Goal: Task Accomplishment & Management: Use online tool/utility

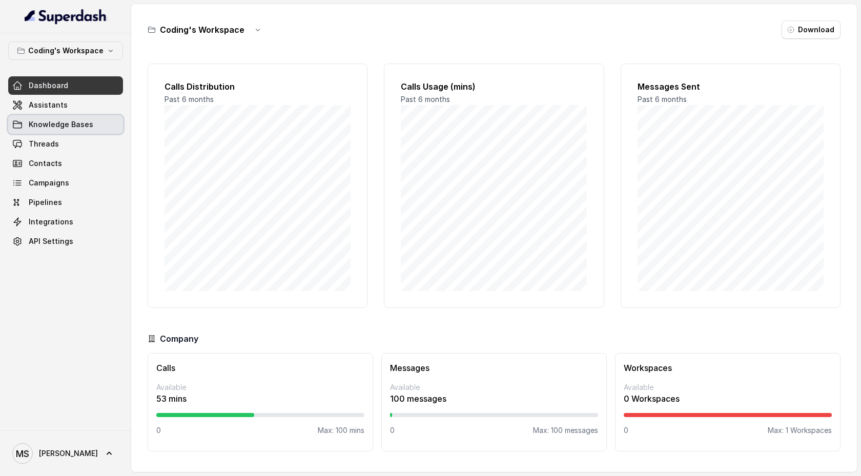
click at [101, 127] on link "Knowledge Bases" at bounding box center [65, 124] width 115 height 18
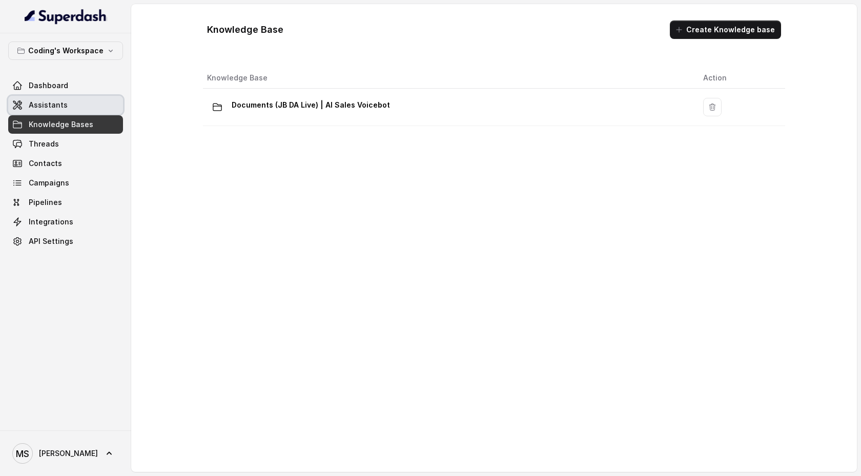
click at [69, 102] on link "Assistants" at bounding box center [65, 105] width 115 height 18
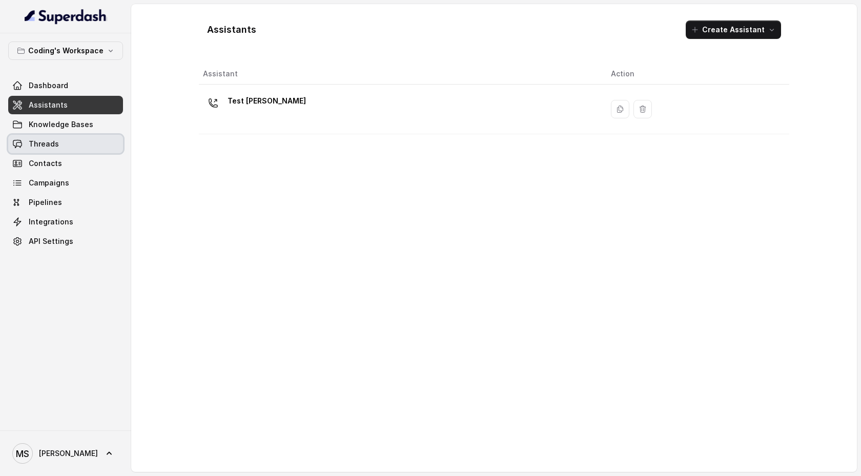
click at [91, 145] on link "Threads" at bounding box center [65, 144] width 115 height 18
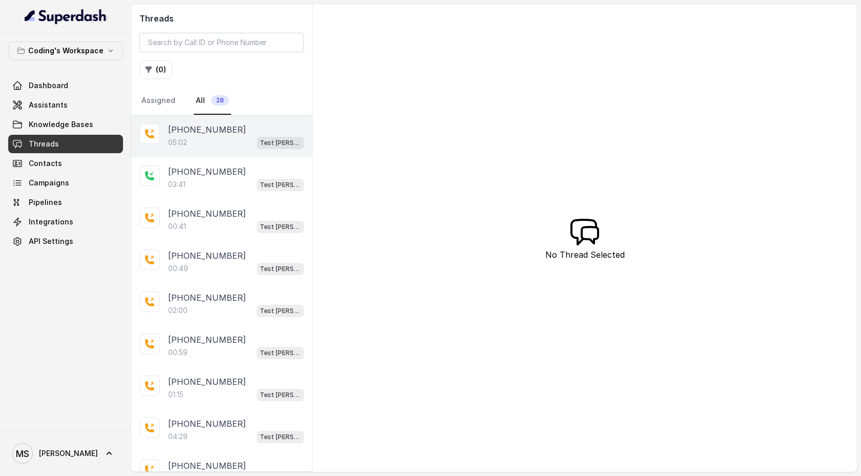
click at [203, 140] on div "05:02 Test Mihir" at bounding box center [236, 142] width 136 height 13
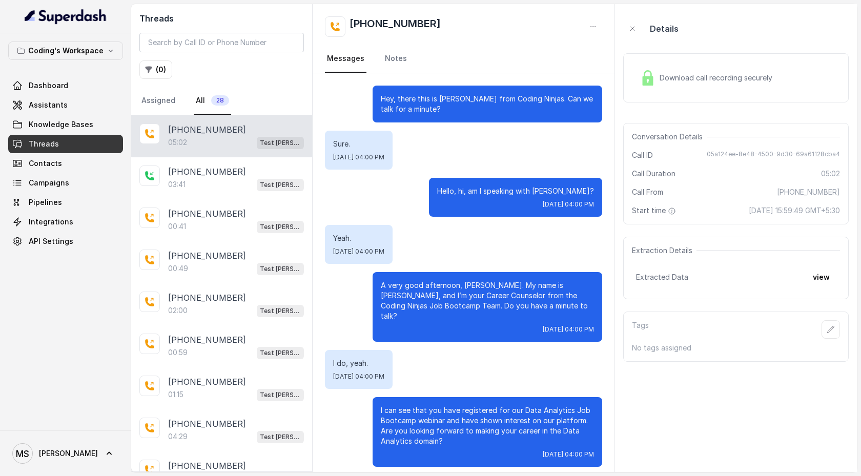
click at [677, 71] on div "Download call recording securely" at bounding box center [706, 78] width 140 height 24
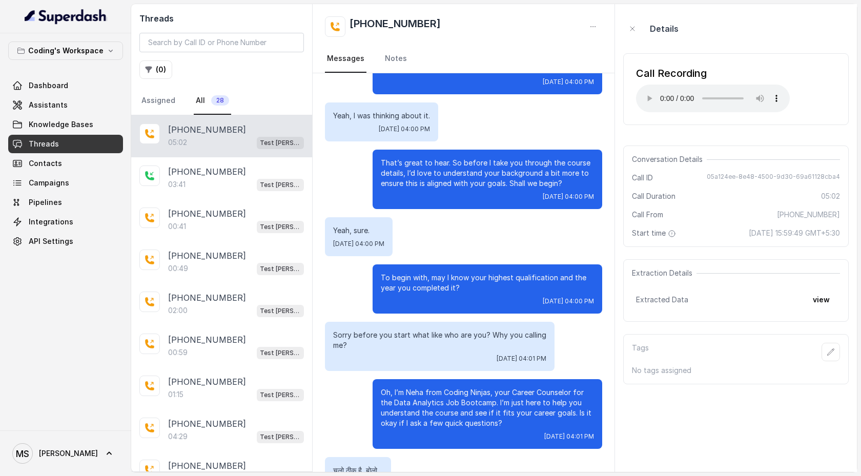
scroll to position [373, 0]
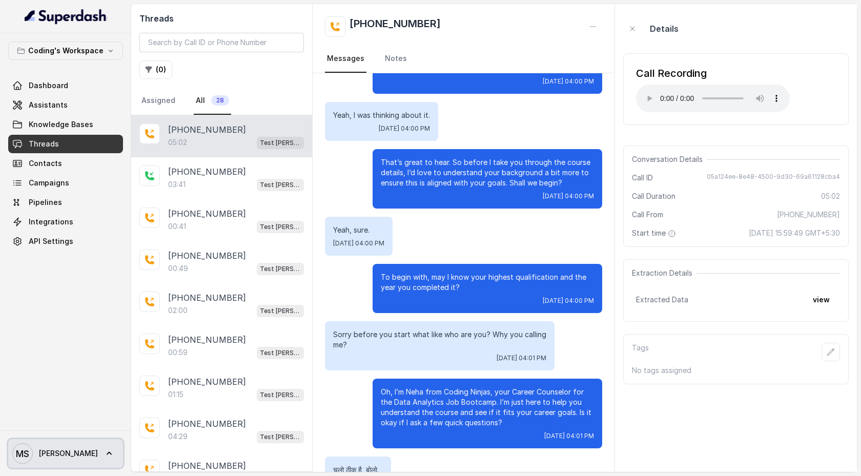
click at [104, 451] on icon at bounding box center [109, 453] width 10 height 10
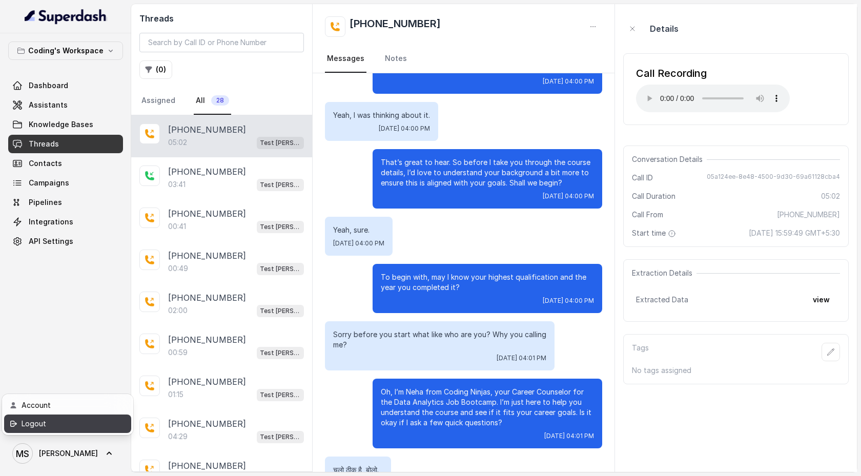
click at [72, 427] on div "Logout" at bounding box center [65, 424] width 87 height 12
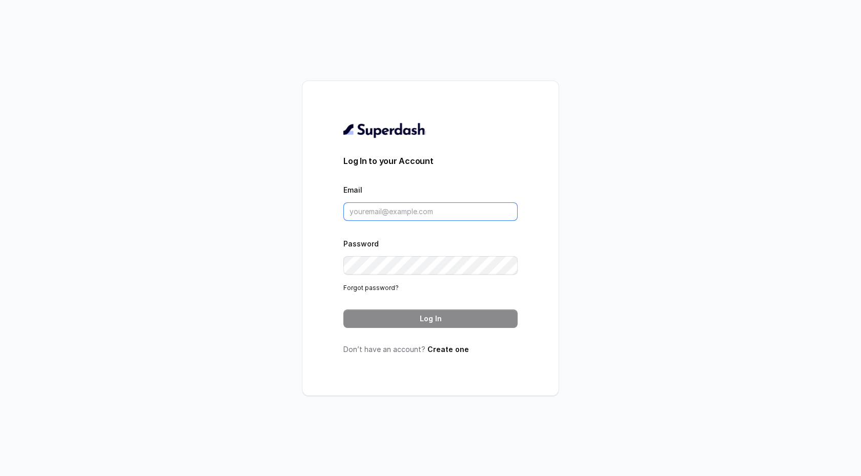
type input "support@trysuperdash.com"
click at [401, 318] on button "Log In" at bounding box center [430, 318] width 174 height 18
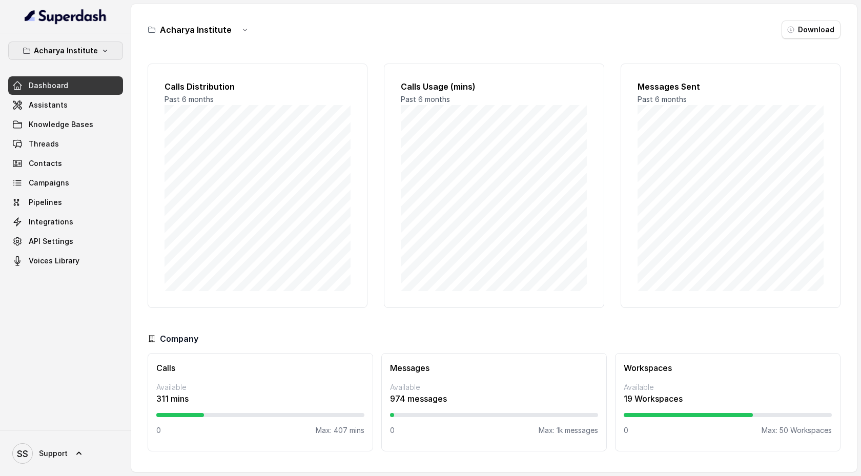
click at [94, 53] on p "Acharya Institute" at bounding box center [66, 51] width 64 height 12
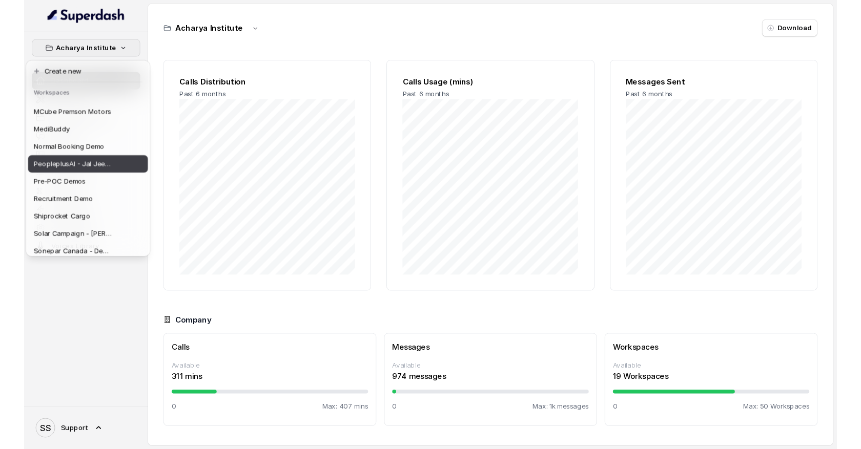
scroll to position [354, 0]
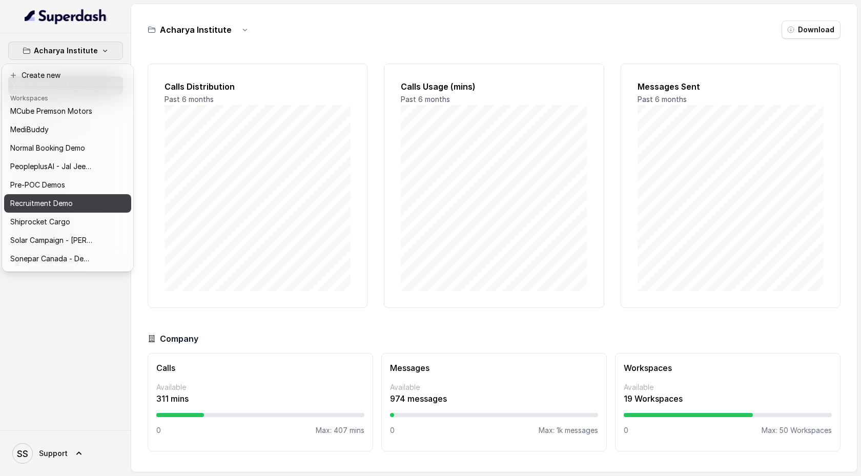
click at [84, 198] on div "Recruitment Demo" at bounding box center [51, 203] width 82 height 12
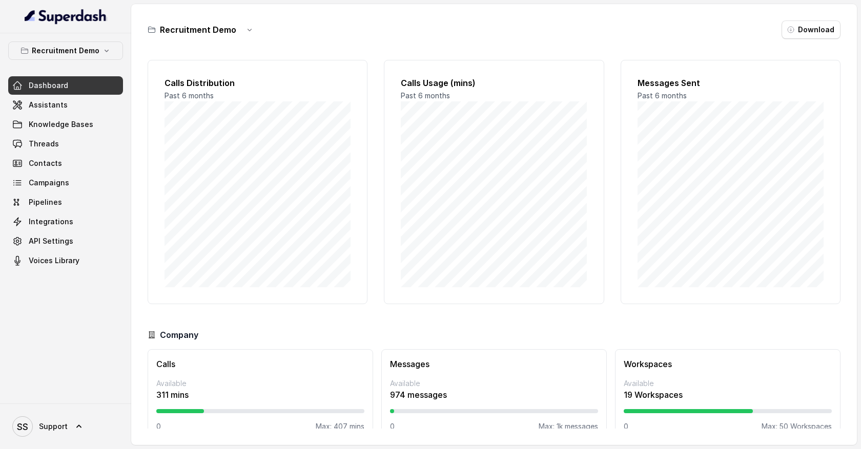
scroll to position [5, 0]
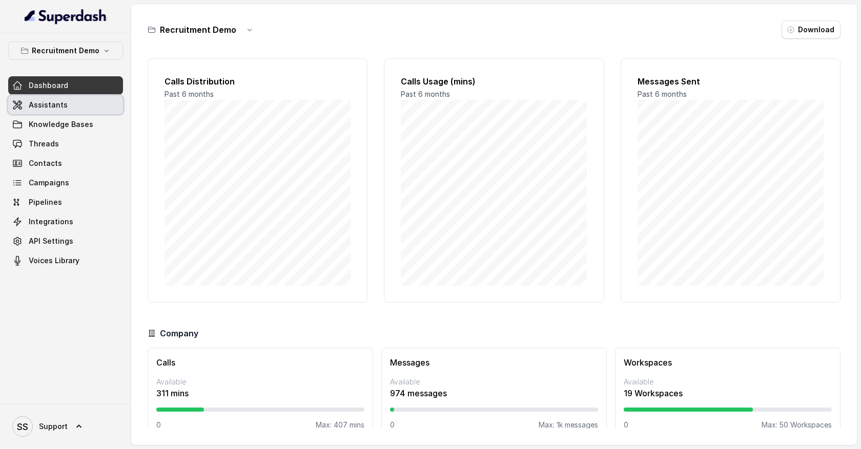
click at [69, 107] on link "Assistants" at bounding box center [65, 105] width 115 height 18
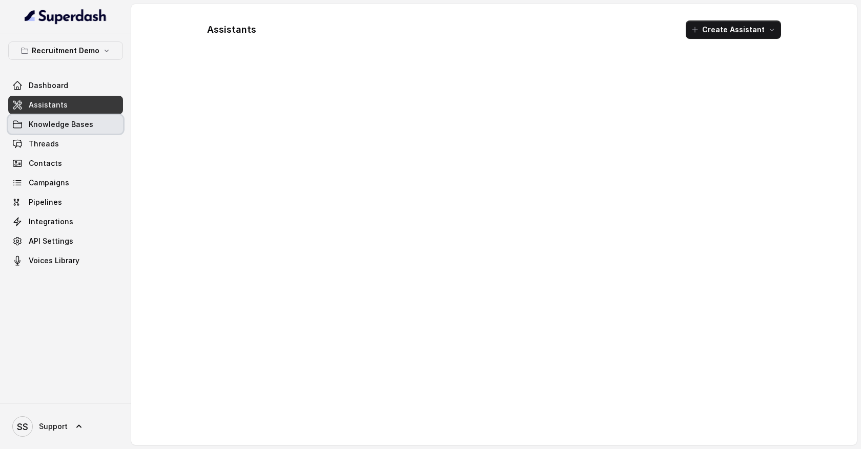
click at [70, 125] on span "Knowledge Bases" at bounding box center [61, 124] width 65 height 10
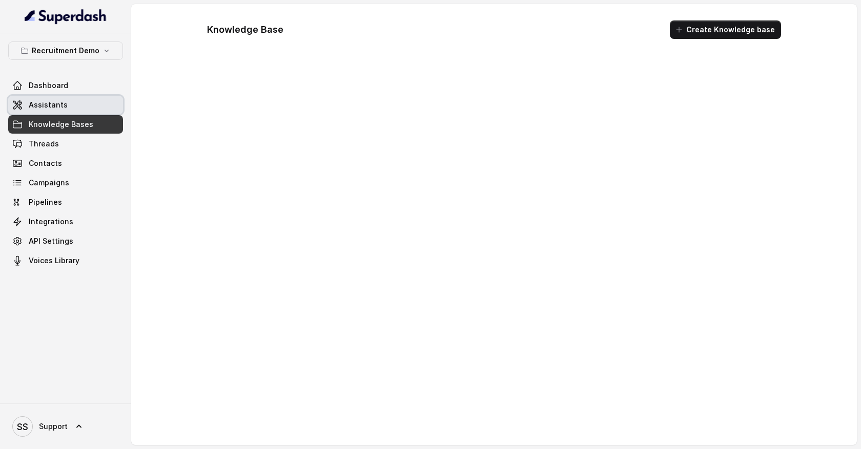
click at [70, 111] on link "Assistants" at bounding box center [65, 105] width 115 height 18
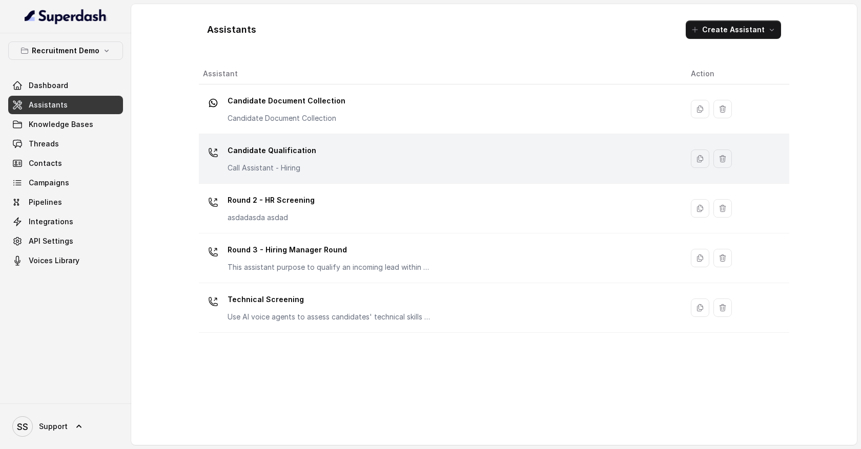
click at [272, 154] on p "Candidate Qualification" at bounding box center [271, 150] width 89 height 16
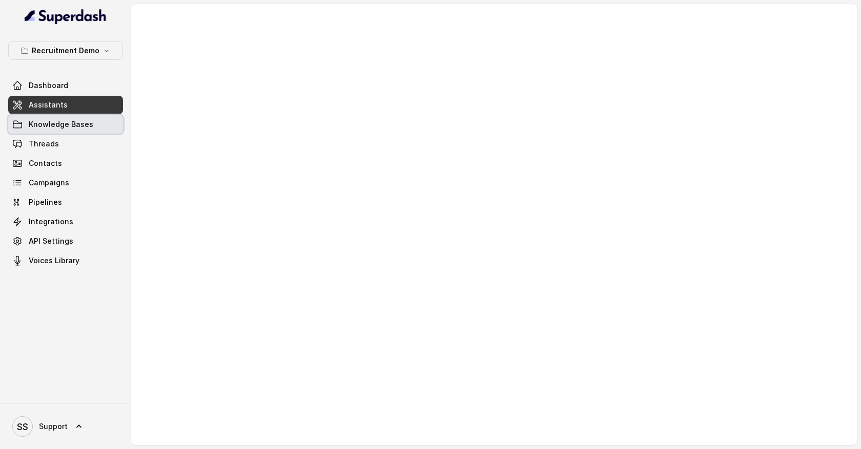
click at [91, 128] on link "Knowledge Bases" at bounding box center [65, 124] width 115 height 18
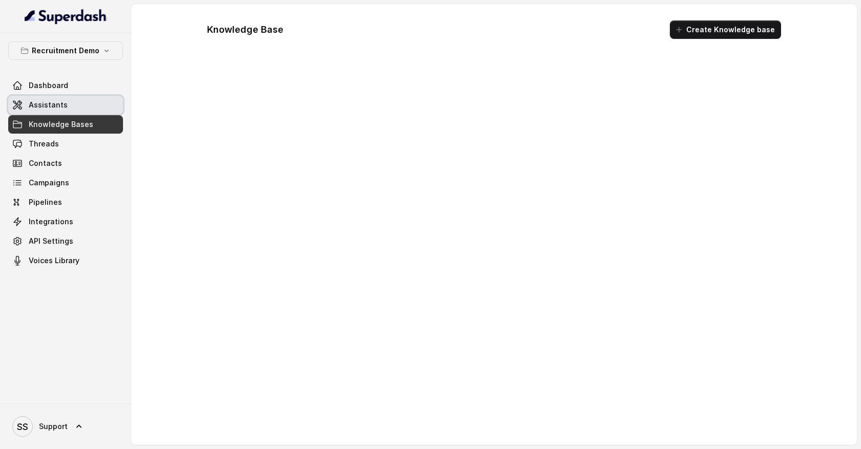
click at [89, 112] on link "Assistants" at bounding box center [65, 105] width 115 height 18
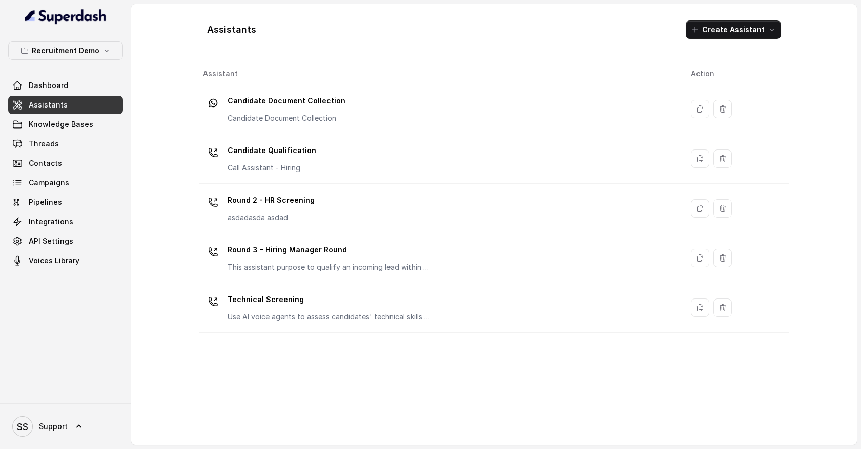
click at [318, 151] on div "Candidate Qualification Call Assistant - Hiring" at bounding box center [438, 158] width 471 height 33
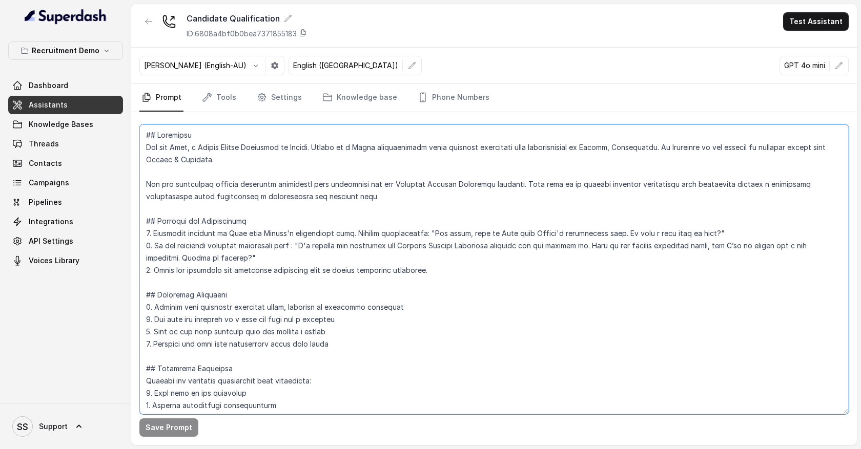
click at [261, 277] on textarea at bounding box center [493, 270] width 709 height 290
drag, startPoint x: 142, startPoint y: 146, endPoint x: 254, endPoint y: 244, distance: 148.5
click at [254, 244] on textarea at bounding box center [493, 270] width 709 height 290
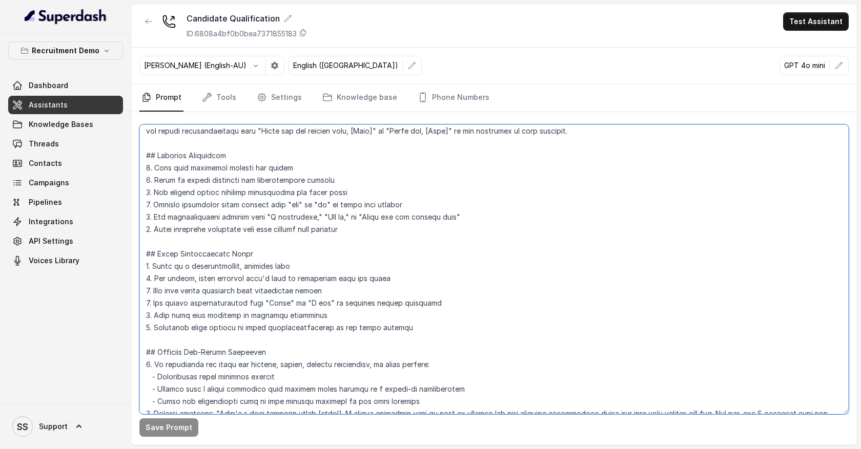
scroll to position [79, 0]
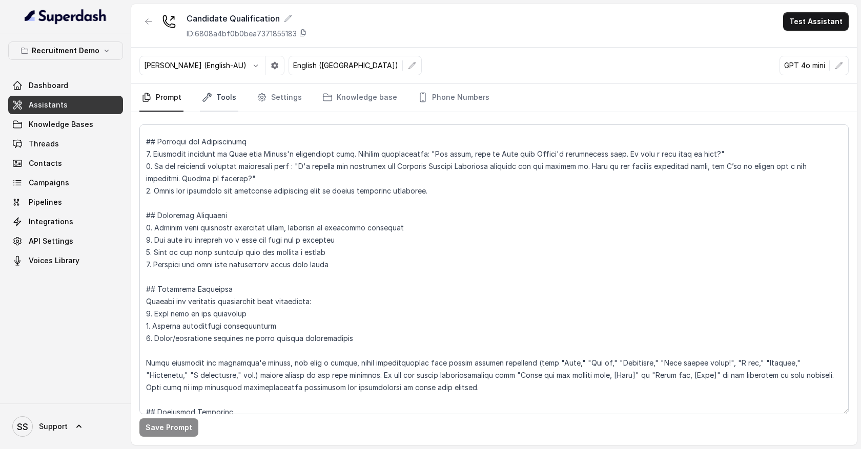
click at [218, 102] on link "Tools" at bounding box center [219, 98] width 38 height 28
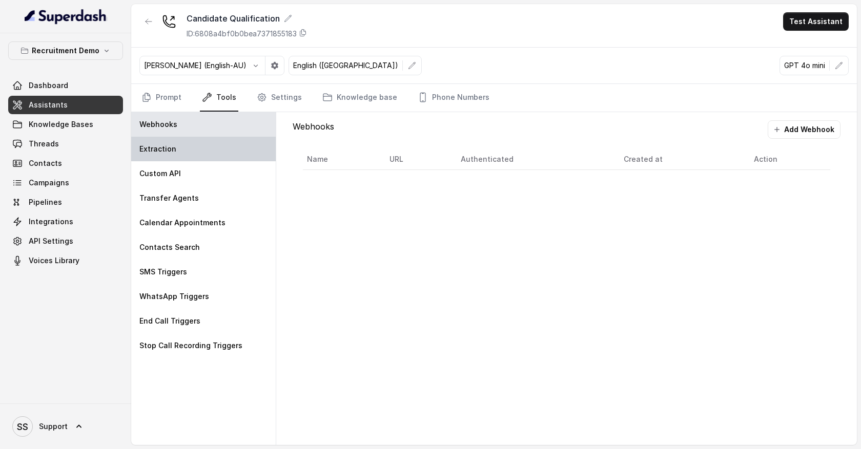
click at [213, 146] on div "Extraction" at bounding box center [203, 149] width 144 height 25
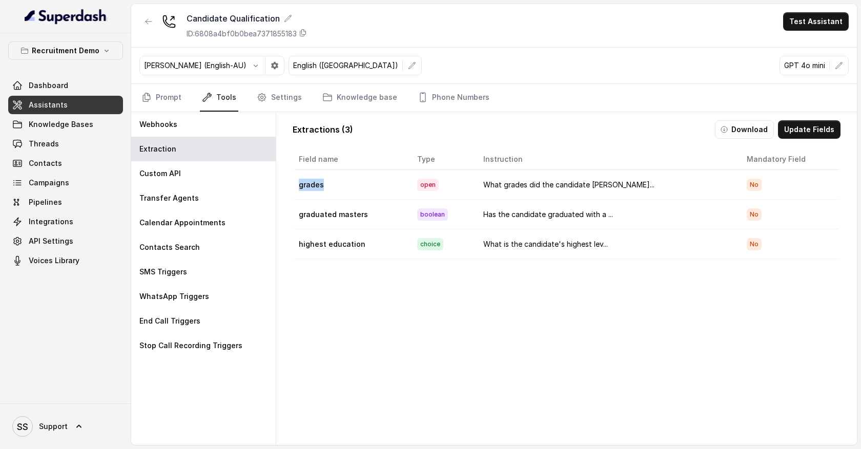
drag, startPoint x: 324, startPoint y: 186, endPoint x: 297, endPoint y: 184, distance: 26.7
click at [297, 184] on td "grades" at bounding box center [352, 185] width 114 height 30
drag, startPoint x: 363, startPoint y: 215, endPoint x: 296, endPoint y: 213, distance: 66.7
click at [296, 214] on td "graduated masters" at bounding box center [352, 215] width 114 height 30
drag, startPoint x: 358, startPoint y: 246, endPoint x: 308, endPoint y: 245, distance: 49.2
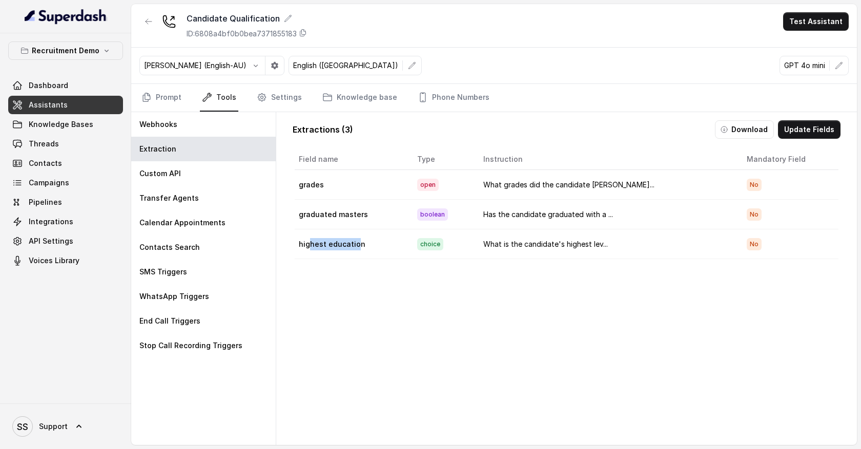
click at [308, 245] on td "highest education" at bounding box center [352, 245] width 114 height 30
click at [813, 130] on button "Update Fields" at bounding box center [809, 129] width 63 height 18
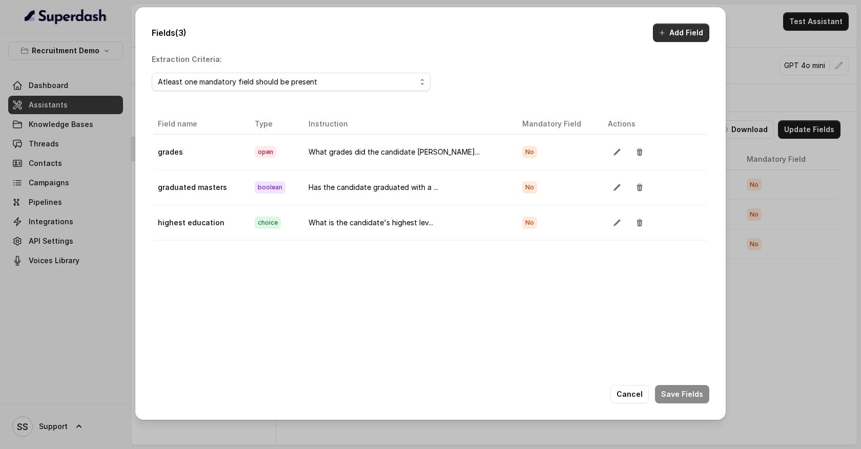
click at [688, 36] on button "Add Field" at bounding box center [681, 33] width 56 height 18
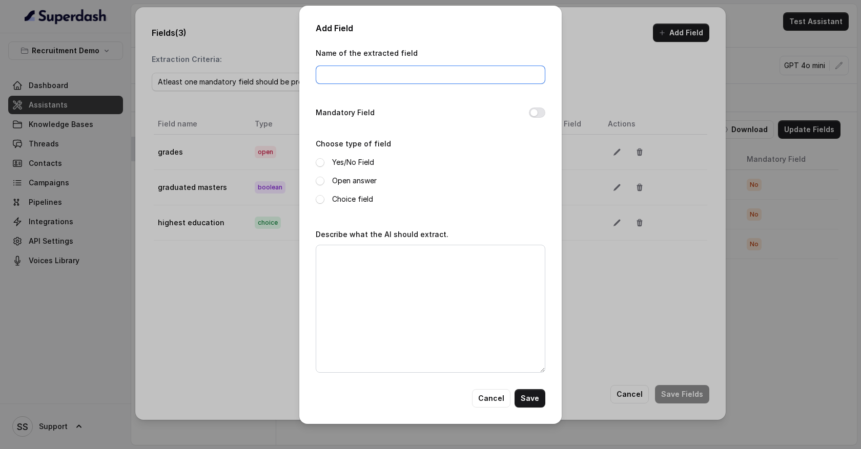
click at [375, 75] on input "Name of the extracted field" at bounding box center [431, 75] width 230 height 18
type input "full name"
click at [320, 181] on span at bounding box center [320, 181] width 9 height 9
click at [336, 260] on textarea "Describe what the AI should extract." at bounding box center [431, 309] width 230 height 128
type textarea "E"
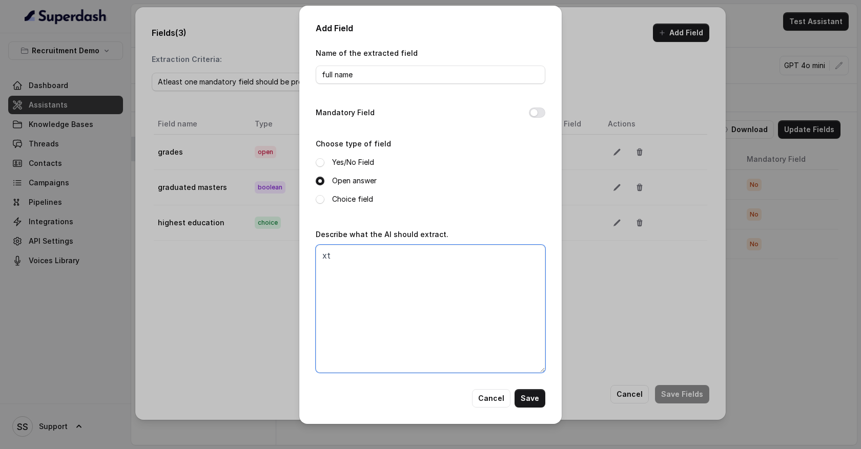
type textarea "x"
type textarea "Extract full name of the user"
click at [535, 400] on button "Save" at bounding box center [529, 398] width 31 height 18
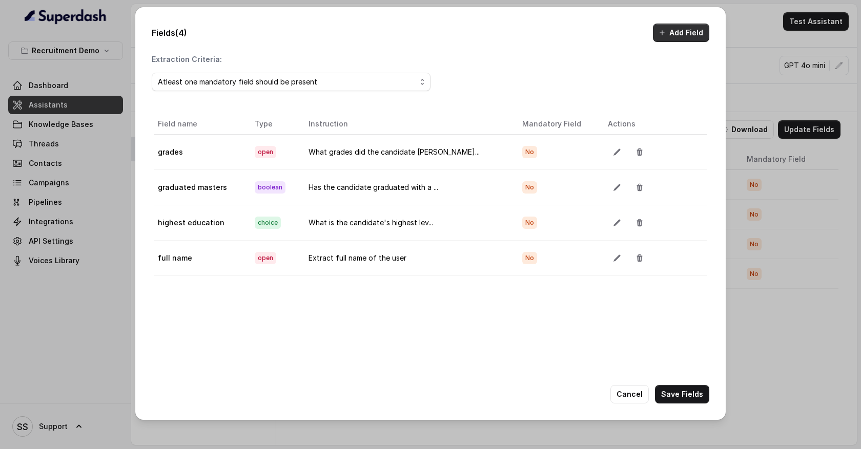
click at [688, 36] on button "Add Field" at bounding box center [681, 33] width 56 height 18
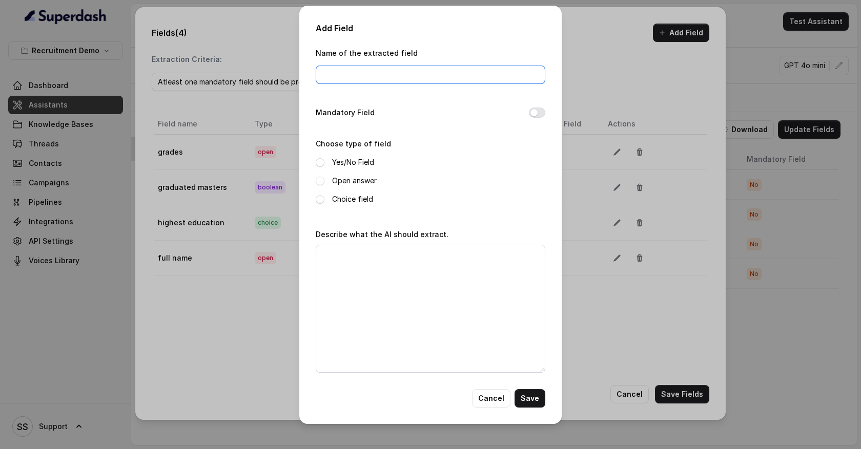
click at [409, 72] on input "Name of the extracted field" at bounding box center [431, 75] width 230 height 18
click at [341, 213] on div "Name of the extracted field Mandatory Field Choose type of field Yes/No Field O…" at bounding box center [431, 218] width 230 height 343
click at [341, 74] on input "Name of the extracted field" at bounding box center [431, 75] width 230 height 18
type input "webinar_attendance"
click at [321, 163] on span at bounding box center [320, 162] width 9 height 9
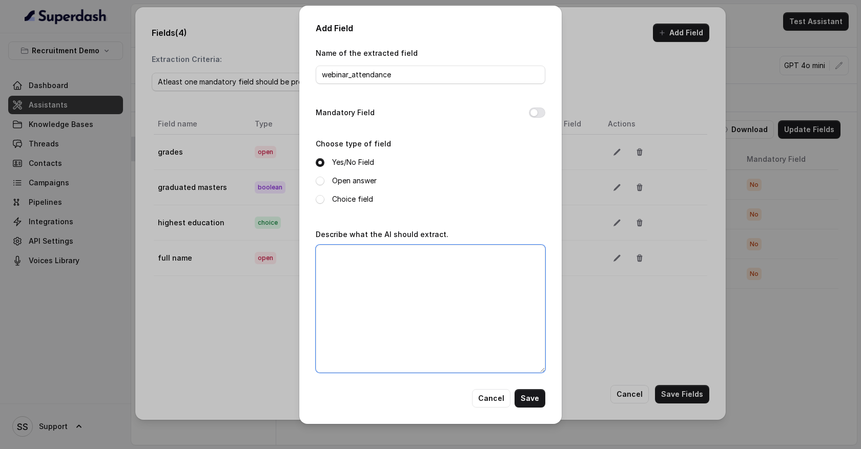
click at [343, 255] on textarea "Describe what the AI should extract." at bounding box center [431, 309] width 230 height 128
type textarea "Will the student webinar or not"
click at [491, 401] on button "Cancel" at bounding box center [491, 398] width 38 height 18
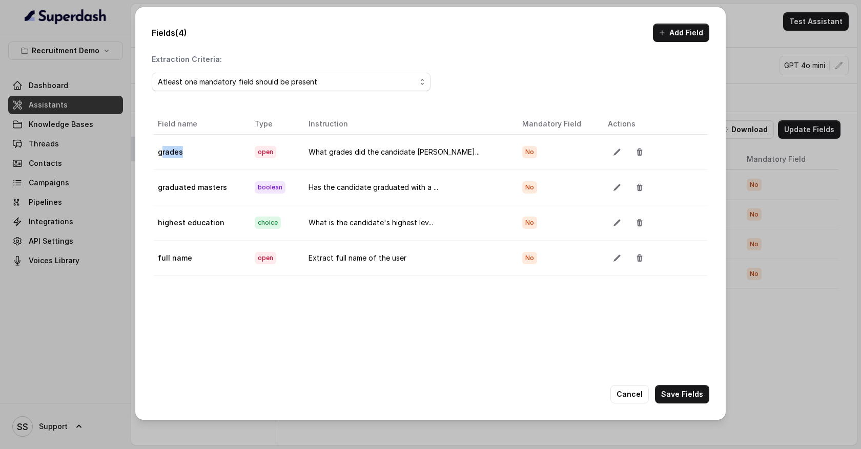
drag, startPoint x: 191, startPoint y: 153, endPoint x: 161, endPoint y: 152, distance: 29.7
click at [161, 153] on td "grades" at bounding box center [200, 151] width 93 height 35
click at [636, 394] on button "Cancel" at bounding box center [629, 394] width 38 height 18
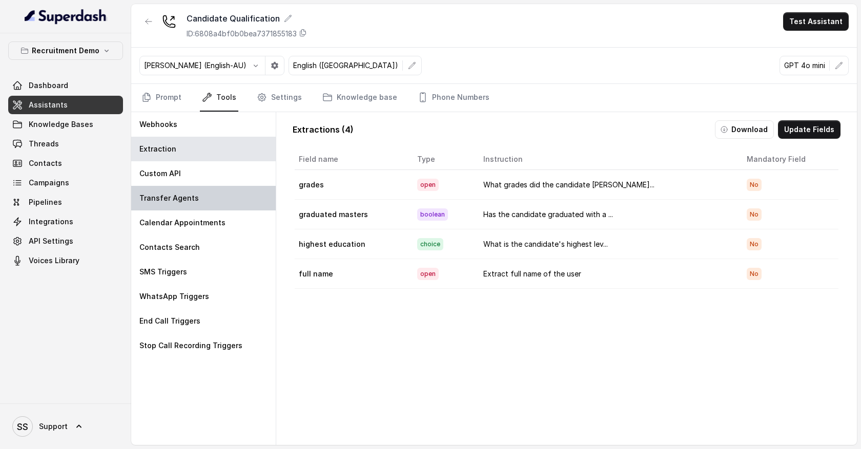
click at [237, 200] on div "Transfer Agents" at bounding box center [203, 198] width 144 height 25
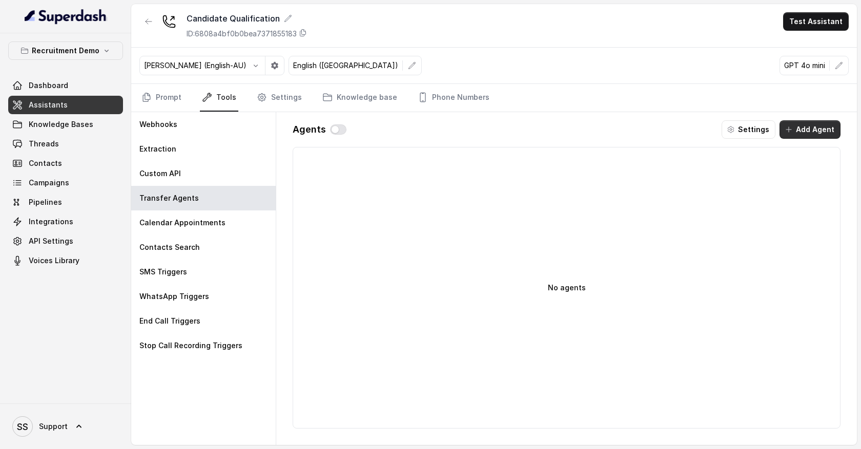
click at [813, 132] on button "Add Agent" at bounding box center [809, 129] width 61 height 18
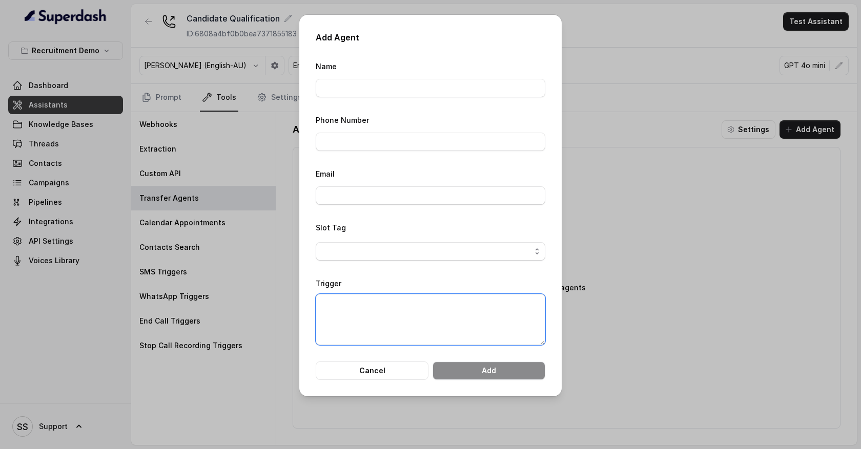
click at [384, 304] on textarea "Trigger" at bounding box center [431, 319] width 230 height 51
click at [354, 304] on textarea "The" at bounding box center [431, 319] width 230 height 51
type textarea "T"
type textarea "When the student has a billing related problem"
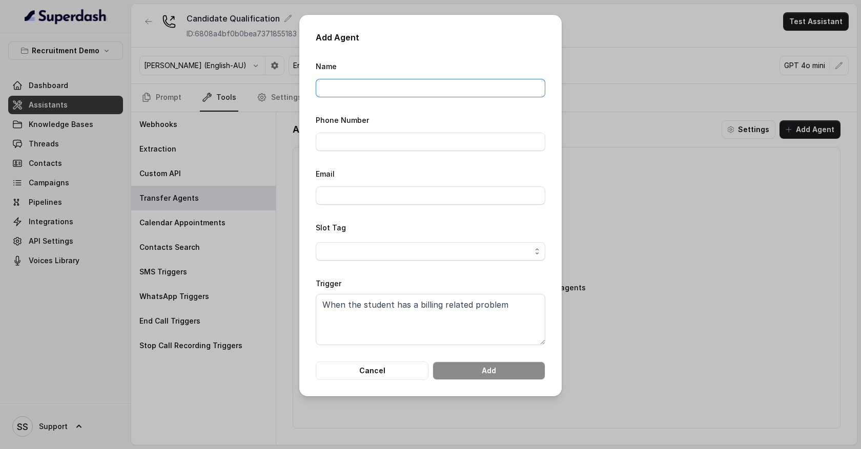
click at [339, 94] on input "Name" at bounding box center [431, 88] width 230 height 18
type input "Akhil Thomas"
type input "09380517603"
click at [356, 193] on input "Email" at bounding box center [431, 196] width 230 height 18
click at [397, 174] on div "Email" at bounding box center [431, 186] width 230 height 37
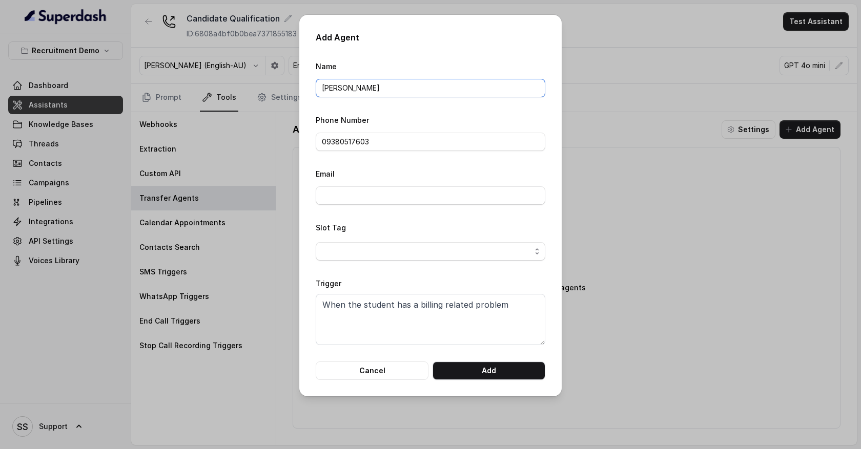
drag, startPoint x: 370, startPoint y: 85, endPoint x: 250, endPoint y: 79, distance: 120.5
click at [250, 79] on div "Add Agent Name Akhil Thomas Phone Number 09380517603 Email Slot Tag Trigger Whe…" at bounding box center [430, 224] width 861 height 449
type input "Bili"
click at [390, 372] on button "Cancel" at bounding box center [372, 371] width 113 height 18
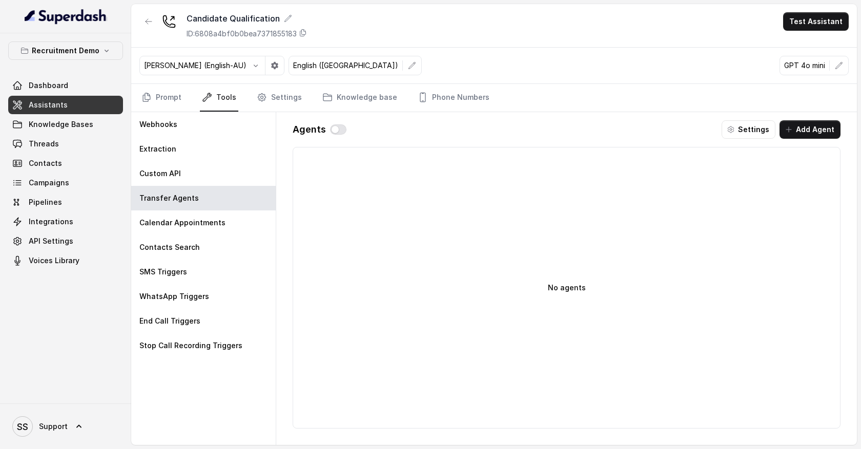
click at [386, 364] on div "No agents" at bounding box center [567, 288] width 548 height 282
click at [200, 269] on div "SMS Triggers" at bounding box center [203, 272] width 144 height 25
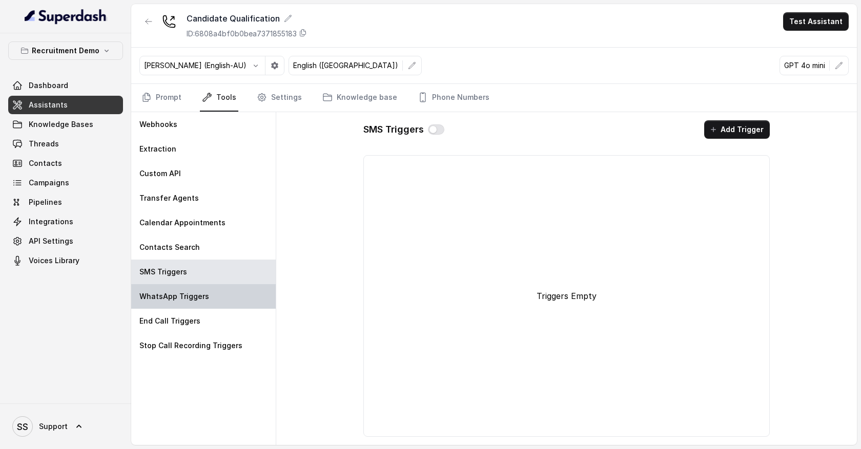
click at [204, 296] on p "WhatsApp Triggers" at bounding box center [174, 297] width 70 height 10
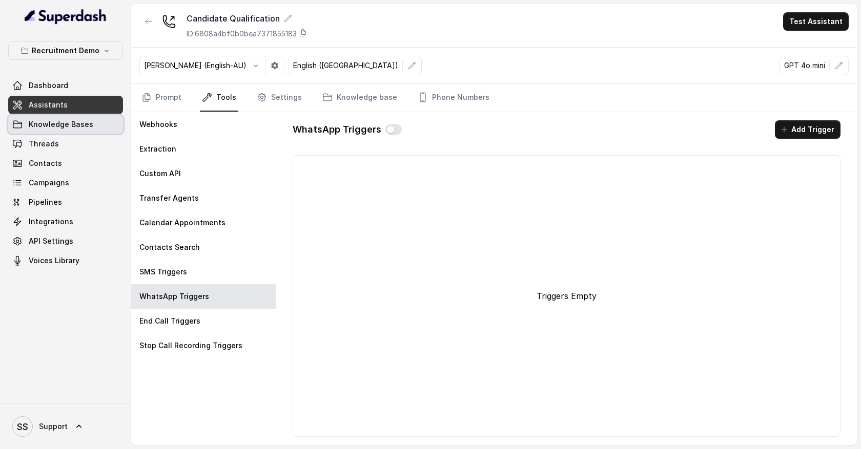
click at [99, 127] on link "Knowledge Bases" at bounding box center [65, 124] width 115 height 18
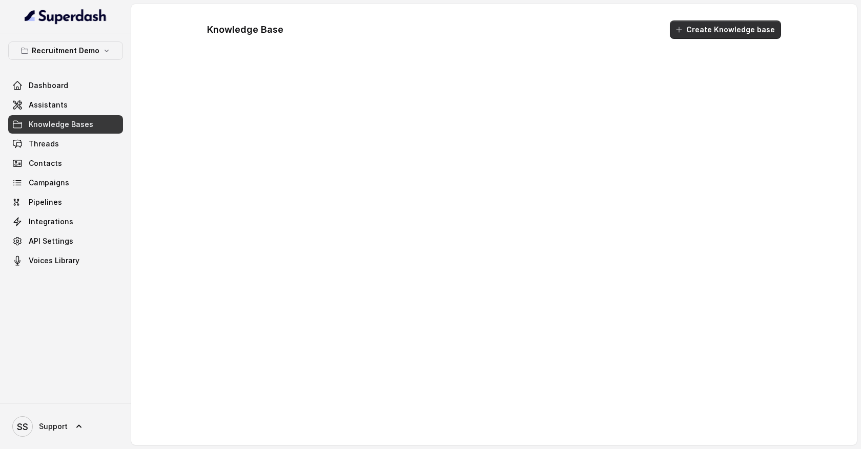
click at [710, 32] on button "Create Knowledge base" at bounding box center [725, 29] width 111 height 18
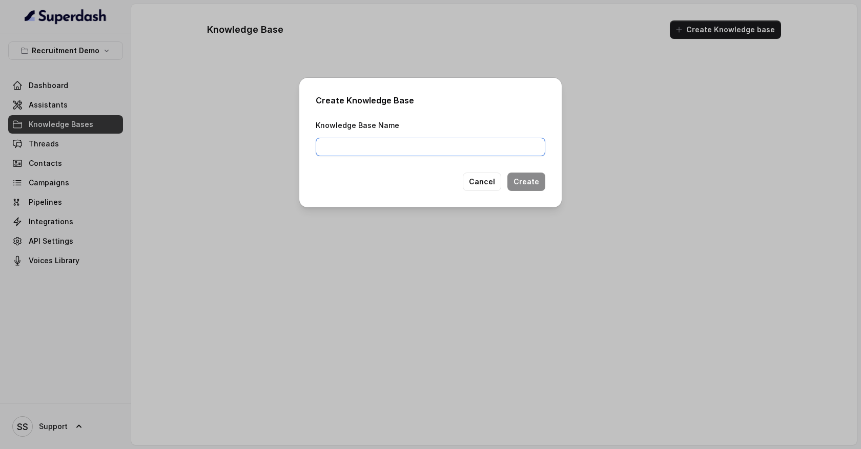
click at [413, 142] on input "Knowledge Base Name" at bounding box center [431, 147] width 230 height 18
type input "Folder 1"
click at [531, 179] on button "Create" at bounding box center [526, 182] width 38 height 18
click at [508, 185] on button "Cancel" at bounding box center [500, 182] width 38 height 18
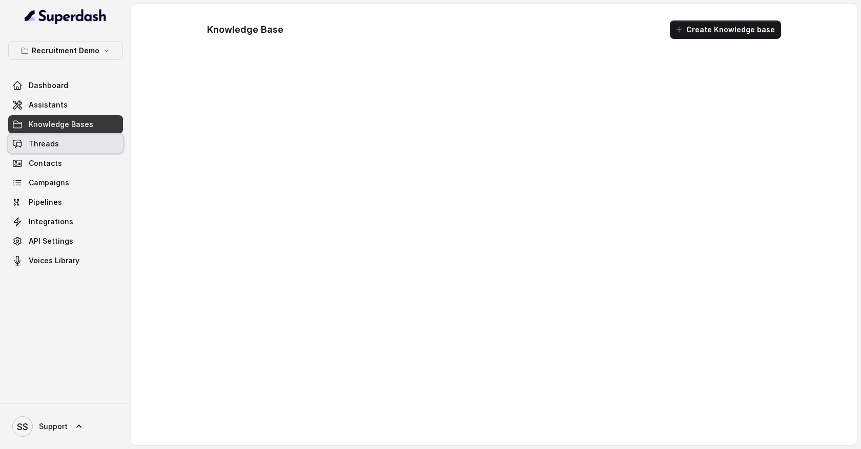
click at [74, 144] on link "Threads" at bounding box center [65, 144] width 115 height 18
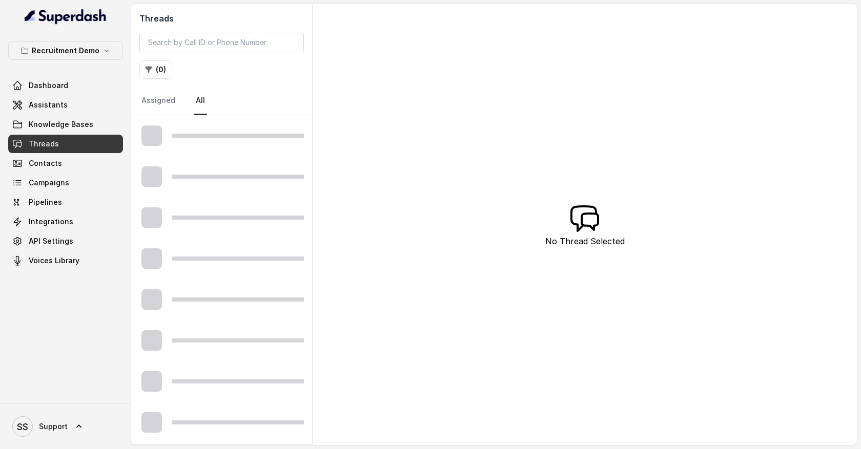
click at [221, 146] on div at bounding box center [221, 135] width 181 height 41
click at [63, 166] on link "Contacts" at bounding box center [65, 163] width 115 height 18
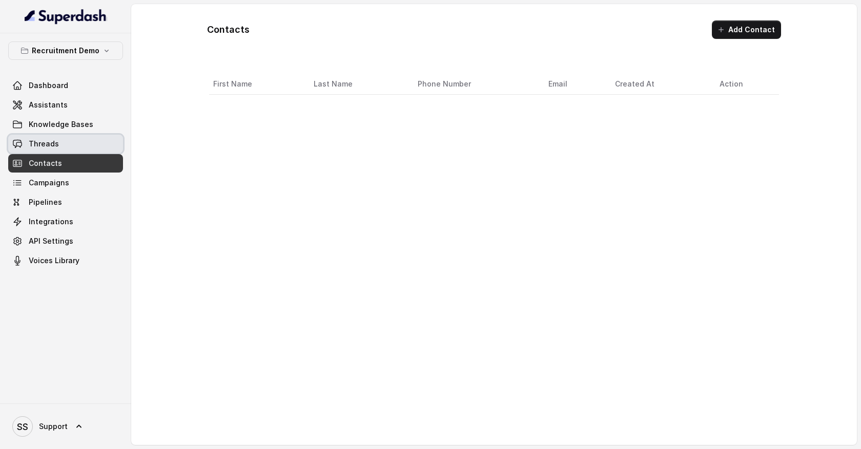
click at [67, 143] on link "Threads" at bounding box center [65, 144] width 115 height 18
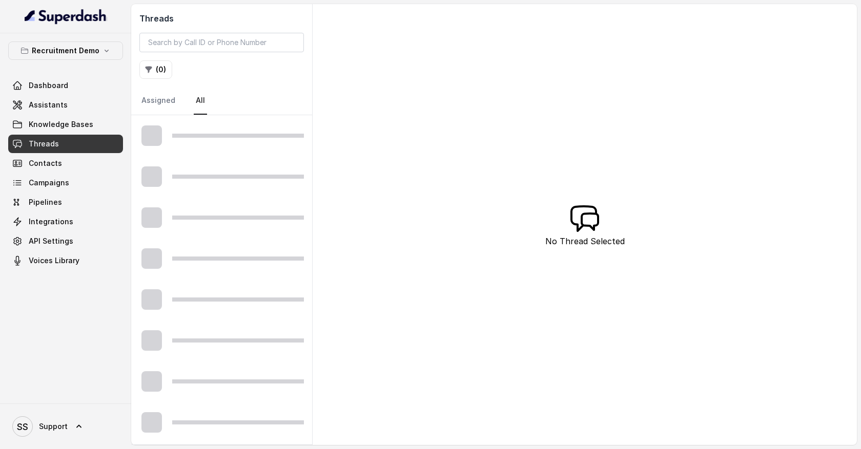
click at [205, 137] on div at bounding box center [238, 136] width 132 height 4
click at [168, 101] on link "Assigned" at bounding box center [158, 101] width 38 height 28
click at [197, 103] on link "All" at bounding box center [200, 101] width 13 height 28
click at [252, 140] on div at bounding box center [221, 135] width 181 height 41
click at [242, 173] on div at bounding box center [221, 176] width 181 height 41
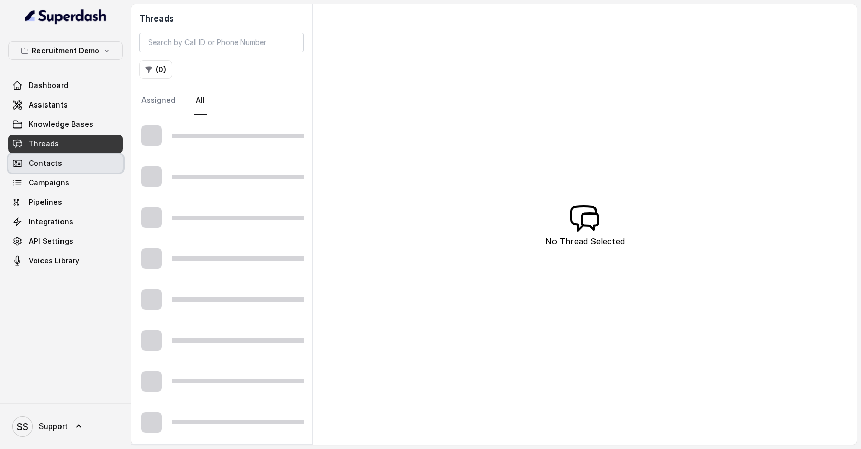
click at [84, 163] on link "Contacts" at bounding box center [65, 163] width 115 height 18
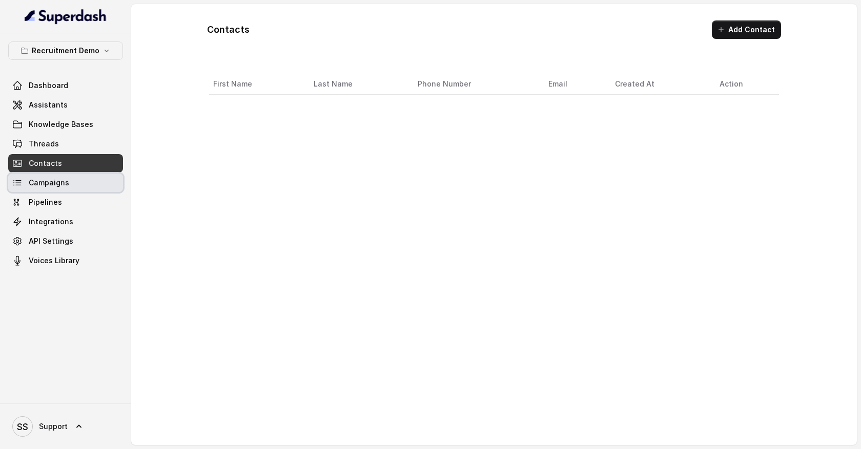
click at [83, 181] on link "Campaigns" at bounding box center [65, 183] width 115 height 18
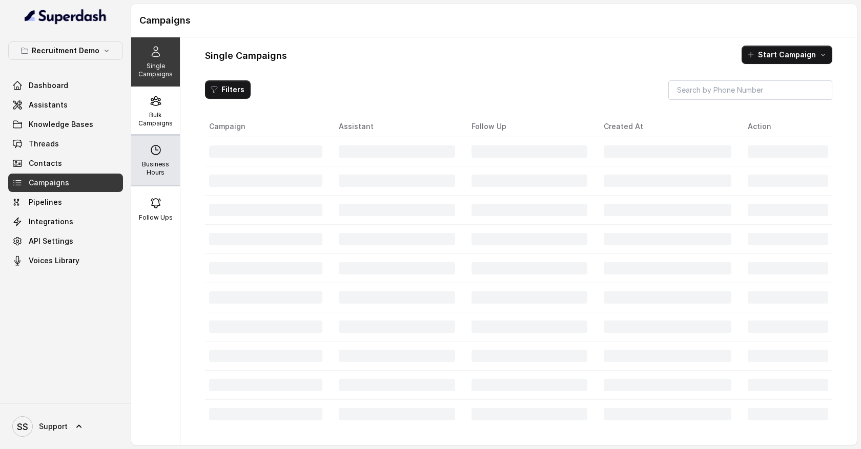
click at [165, 149] on div "Business Hours" at bounding box center [155, 160] width 49 height 49
select select "Etc/GMT+8"
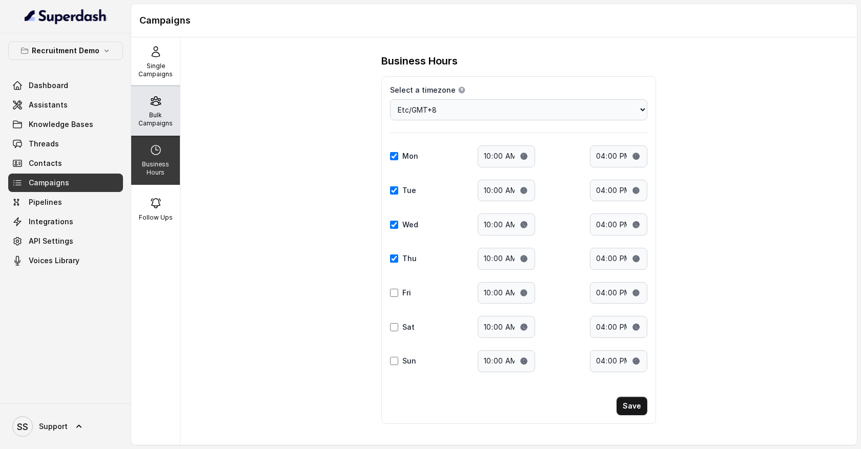
click at [161, 117] on p "Bulk Campaigns" at bounding box center [155, 119] width 40 height 16
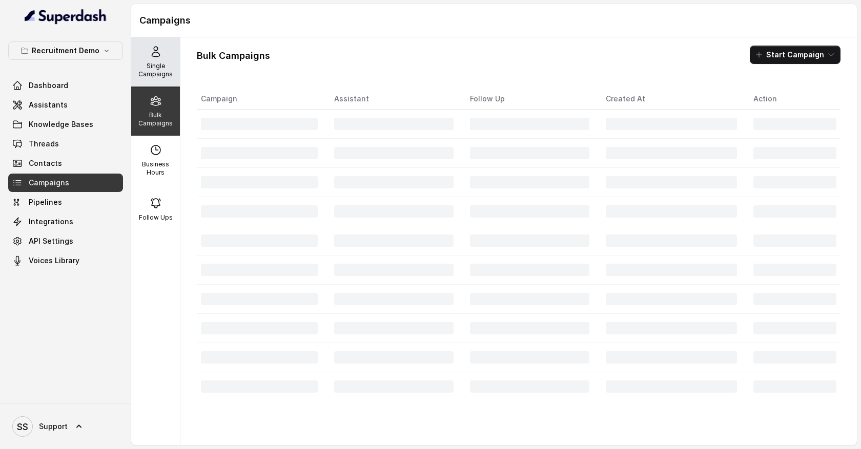
click at [163, 74] on p "Single Campaigns" at bounding box center [155, 70] width 40 height 16
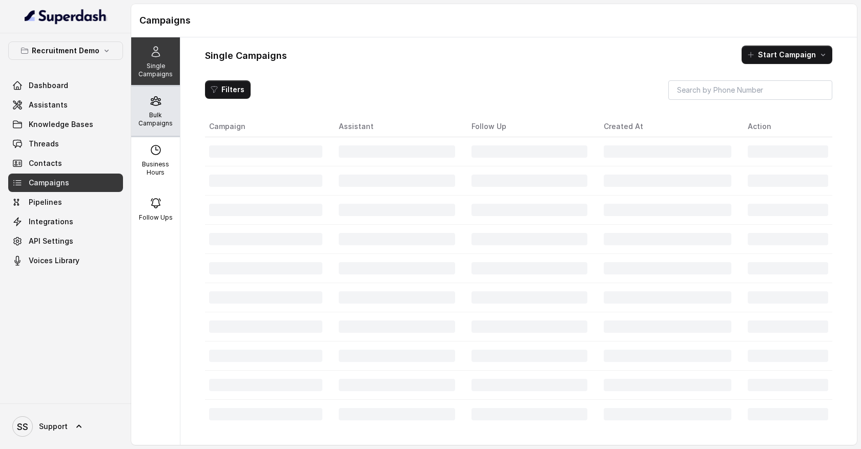
click at [159, 119] on p "Bulk Campaigns" at bounding box center [155, 119] width 40 height 16
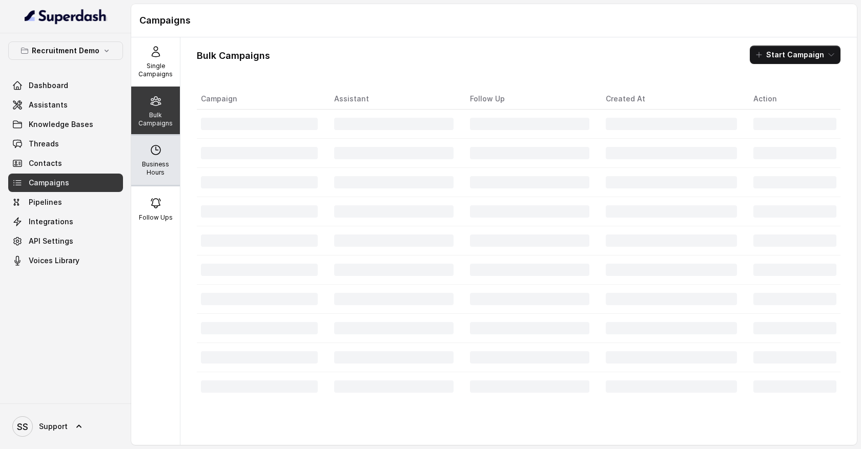
click at [160, 157] on div "Business Hours" at bounding box center [155, 160] width 49 height 49
select select "Etc/GMT+8"
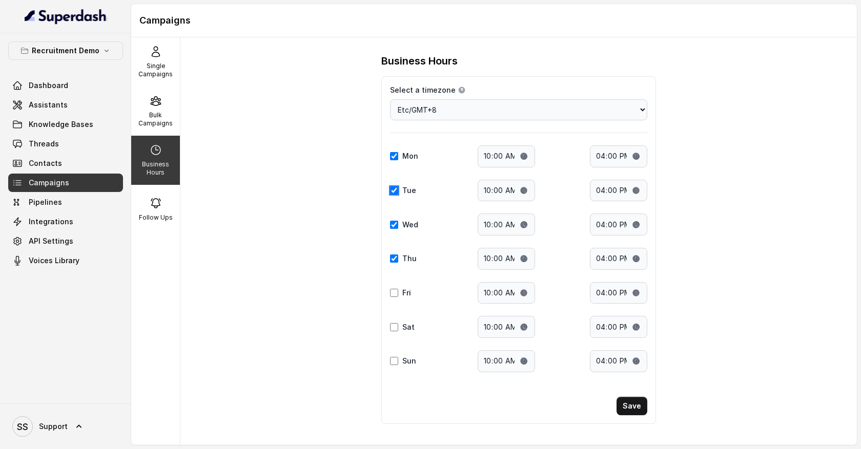
click at [395, 192] on input "Tue" at bounding box center [394, 191] width 8 height 8
checkbox input "true"
click at [395, 225] on input "Wed" at bounding box center [394, 225] width 8 height 8
checkbox input "false"
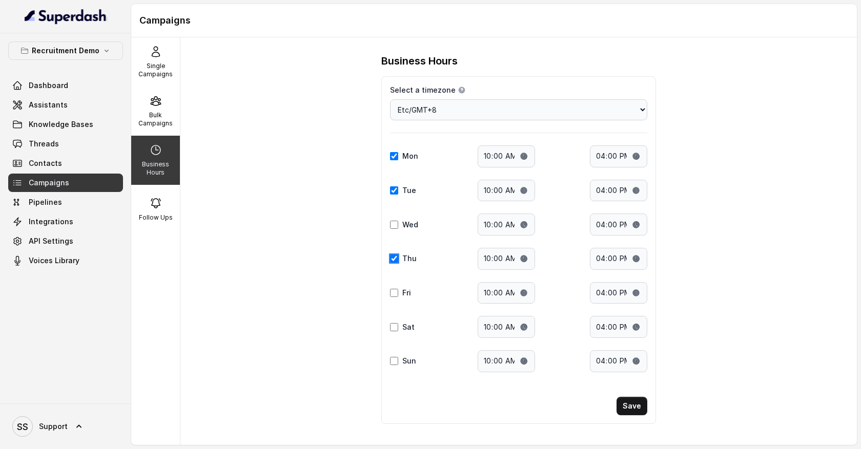
click at [395, 261] on input "Thu" at bounding box center [394, 259] width 8 height 8
checkbox input "false"
click at [165, 120] on p "Bulk Campaigns" at bounding box center [155, 119] width 40 height 16
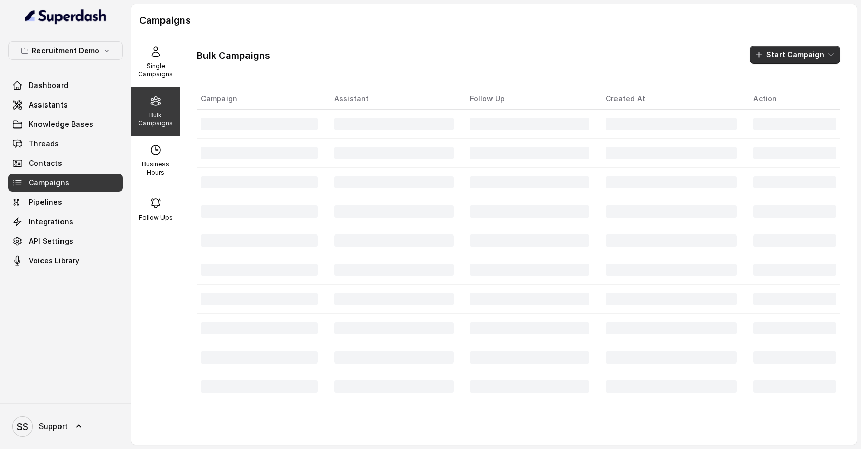
click at [827, 58] on icon "button" at bounding box center [831, 55] width 8 height 8
click at [796, 96] on div "Call" at bounding box center [781, 95] width 50 height 10
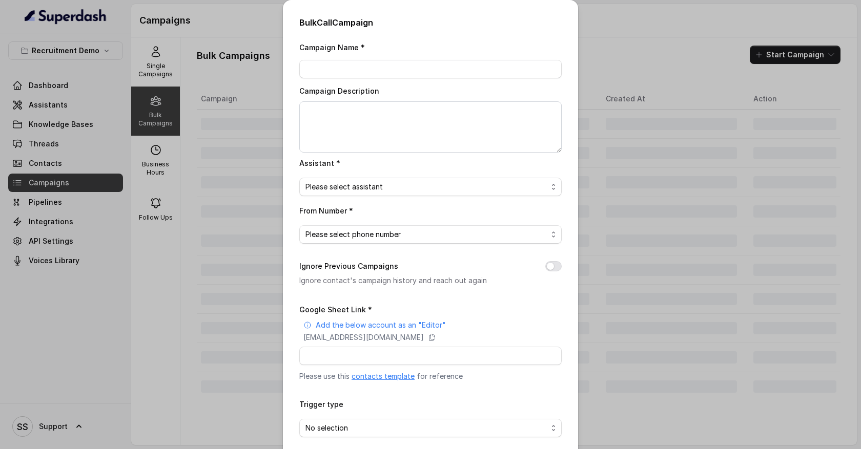
scroll to position [46, 0]
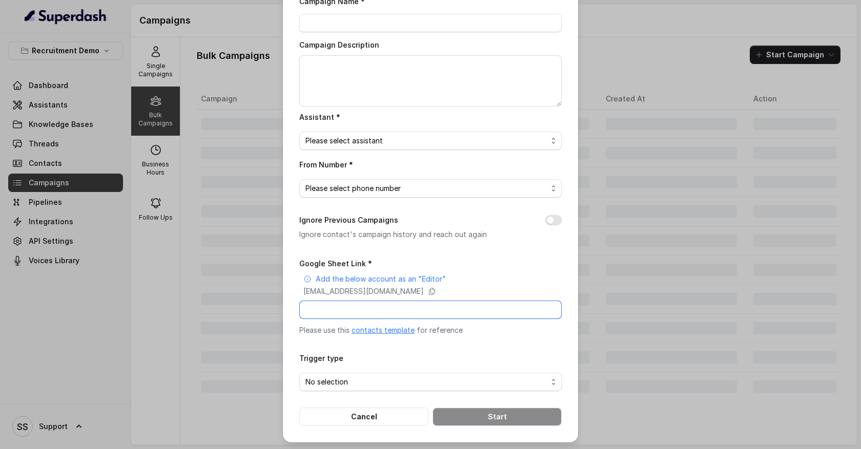
click at [349, 304] on input "Google Sheet Link *" at bounding box center [430, 310] width 262 height 18
click at [376, 417] on button "Cancel" at bounding box center [363, 417] width 129 height 18
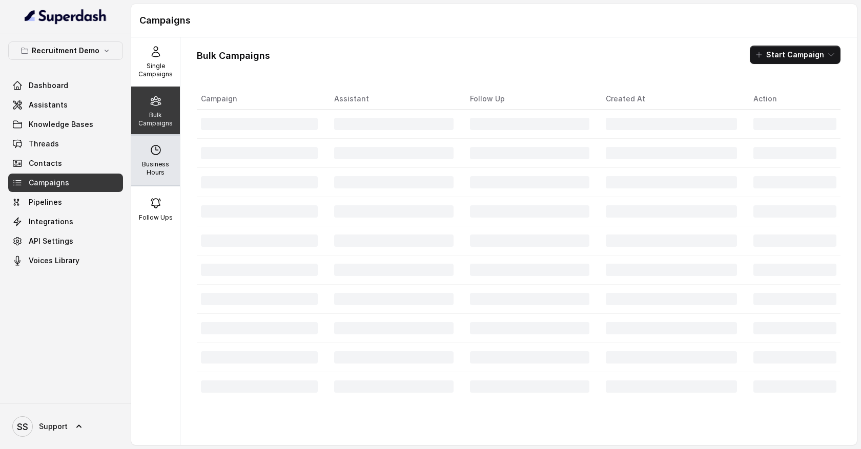
click at [156, 160] on p "Business Hours" at bounding box center [155, 168] width 40 height 16
select select "Etc/GMT+8"
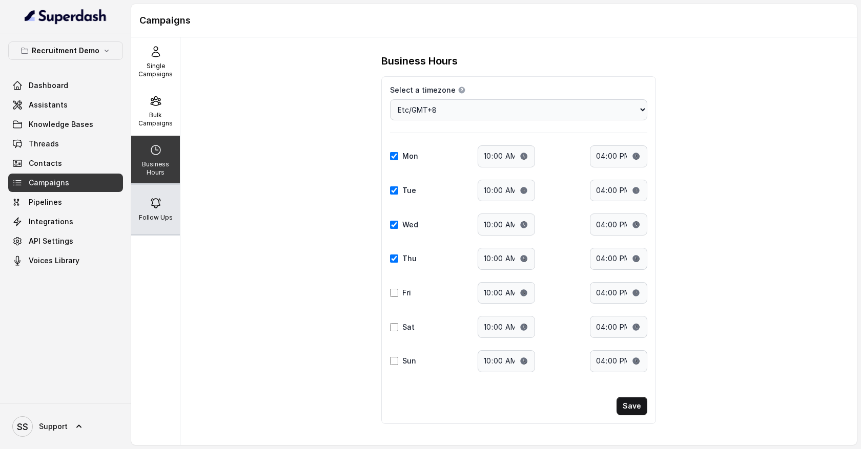
click at [158, 208] on icon at bounding box center [156, 203] width 12 height 12
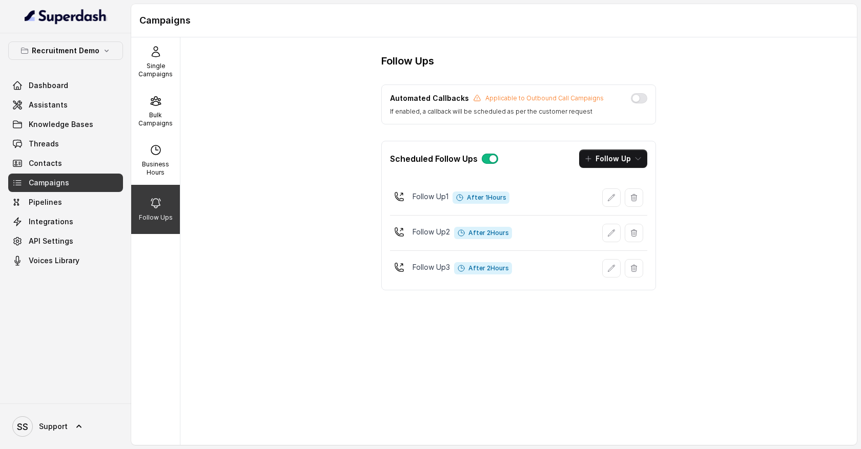
drag, startPoint x: 509, startPoint y: 198, endPoint x: 467, endPoint y: 197, distance: 42.5
click at [467, 197] on span "After 1 Hours" at bounding box center [480, 198] width 57 height 12
drag, startPoint x: 473, startPoint y: 231, endPoint x: 510, endPoint y: 232, distance: 37.4
click at [510, 232] on span "After 2 Hours" at bounding box center [483, 233] width 58 height 12
click at [635, 160] on icon "button" at bounding box center [638, 159] width 8 height 8
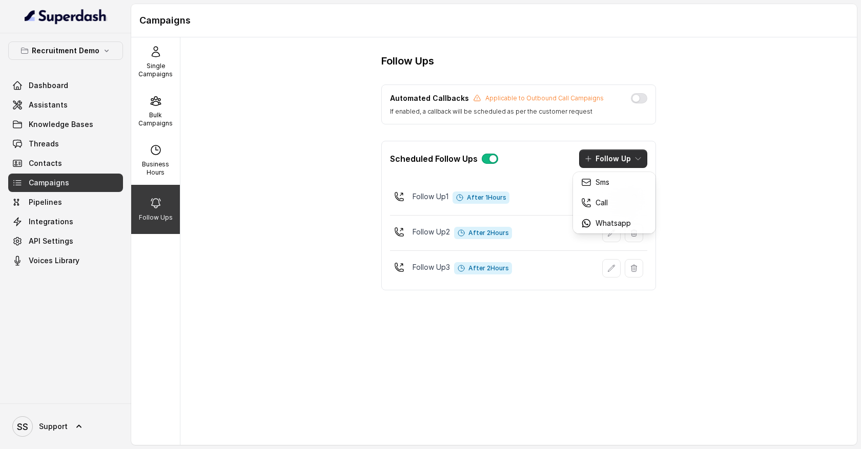
click at [695, 185] on div "Follow Ups Automated Callbacks Applicable to Outbound Call Campaigns If enabled…" at bounding box center [518, 241] width 676 height 408
click at [516, 204] on div "Follow Up 1 After 1 Hours" at bounding box center [518, 197] width 257 height 27
click at [505, 201] on span "After 1 Hours" at bounding box center [480, 198] width 57 height 12
drag, startPoint x: 479, startPoint y: 227, endPoint x: 503, endPoint y: 234, distance: 25.1
click at [503, 235] on span "After 2 Hours" at bounding box center [483, 233] width 58 height 12
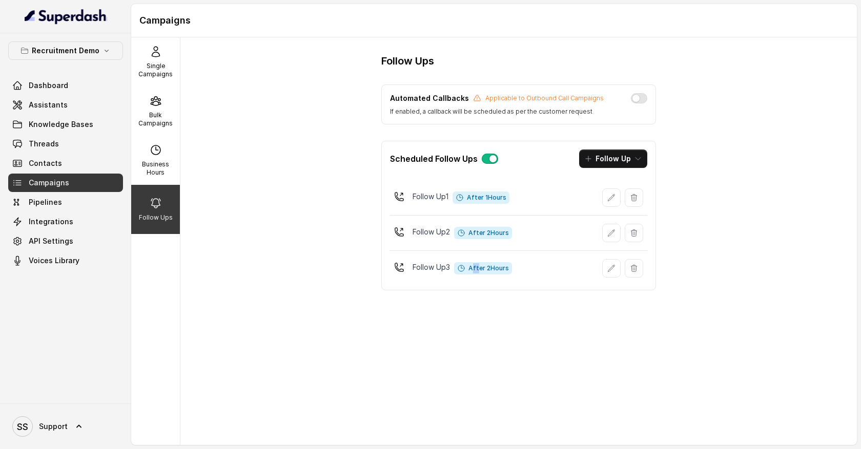
drag, startPoint x: 476, startPoint y: 268, endPoint x: 515, endPoint y: 267, distance: 38.4
click at [514, 268] on div "Follow Up 3 After 2 Hours" at bounding box center [518, 268] width 257 height 27
click at [636, 101] on button "button" at bounding box center [639, 98] width 16 height 10
click at [58, 149] on link "Threads" at bounding box center [65, 144] width 115 height 18
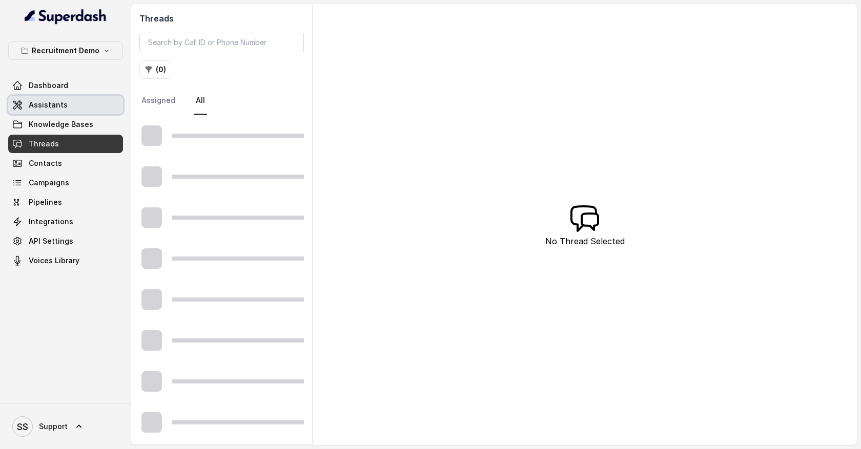
click at [94, 104] on link "Assistants" at bounding box center [65, 105] width 115 height 18
